Goal: Information Seeking & Learning: Learn about a topic

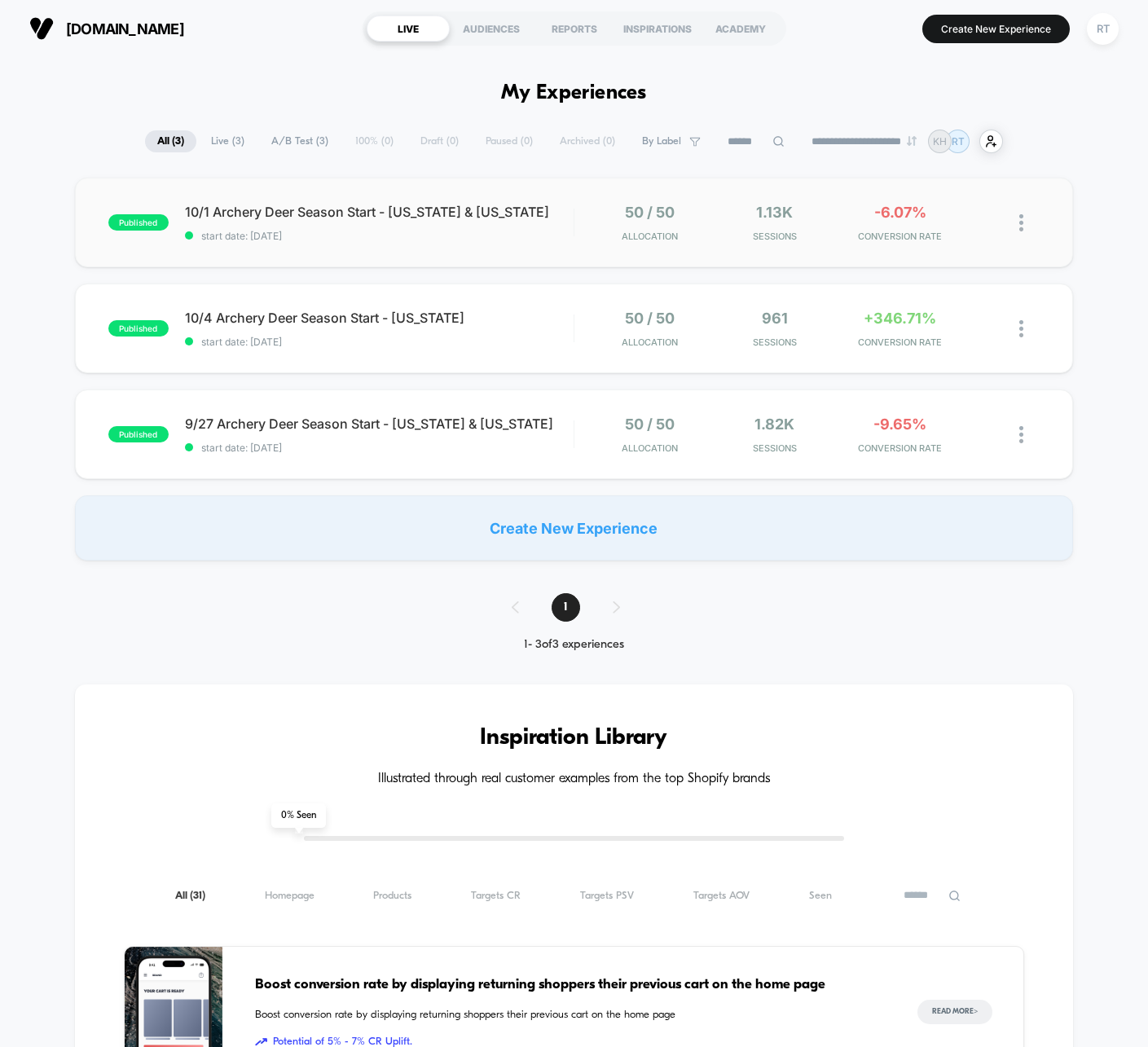
click at [254, 191] on div "published 10/1 Archery Deer Season Start - [US_STATE] & [US_STATE] start date: …" at bounding box center [574, 222] width 999 height 89
click at [282, 296] on div "published 10/4 Archery Deer Season Start - [US_STATE] start date: [DATE] 50 / 5…" at bounding box center [574, 328] width 999 height 89
